Goal: Navigation & Orientation: Find specific page/section

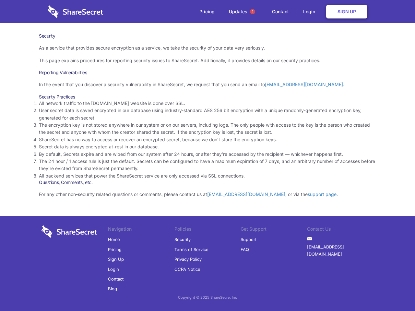
click at [207, 156] on li "By default, Secrets expire and are wiped from our system after 24 hours, or aft…" at bounding box center [207, 154] width 337 height 7
click at [253, 12] on span "1" at bounding box center [252, 11] width 5 height 5
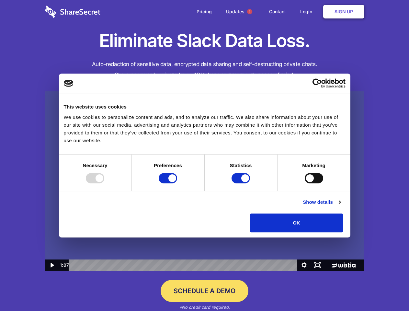
click at [205, 156] on img at bounding box center [205, 181] width 320 height 180
click at [104, 183] on div at bounding box center [95, 178] width 18 height 10
click at [177, 183] on input "Preferences" at bounding box center [168, 178] width 18 height 10
checkbox input "false"
click at [242, 183] on input "Statistics" at bounding box center [241, 178] width 18 height 10
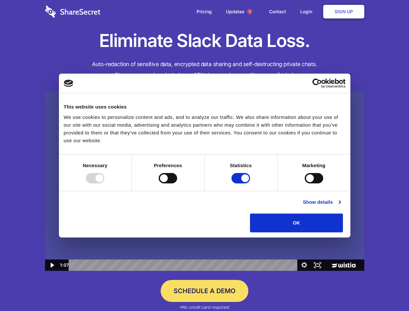
checkbox input "false"
click at [305, 183] on input "Marketing" at bounding box center [314, 178] width 18 height 10
checkbox input "true"
click at [341, 206] on link "Show details" at bounding box center [322, 202] width 38 height 8
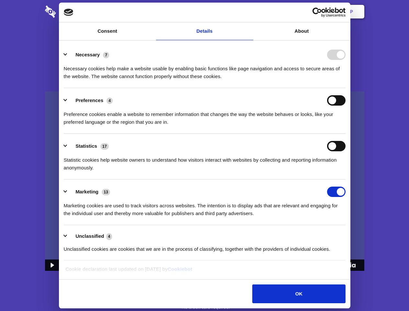
click at [346, 88] on li "Necessary 7 Necessary cookies help make a website usable by enabling basic func…" at bounding box center [205, 65] width 282 height 46
click at [250, 12] on span "1" at bounding box center [249, 11] width 5 height 5
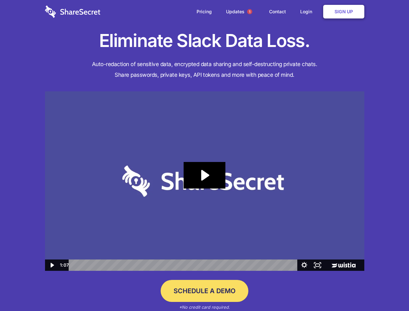
click at [205, 181] on icon "Play Video: Sharesecret Slack Extension" at bounding box center [204, 175] width 41 height 27
